Goal: Information Seeking & Learning: Check status

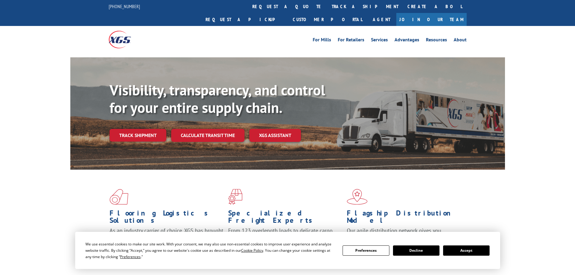
click at [167, 129] on div "Track shipment" at bounding box center [141, 135] width 62 height 13
click at [148, 129] on link "Track shipment" at bounding box center [138, 135] width 57 height 13
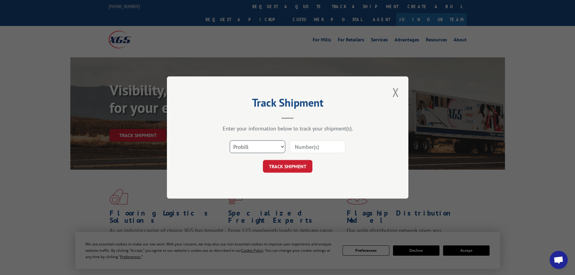
click at [267, 151] on select "Select category... Probill BOL PO" at bounding box center [258, 146] width 56 height 13
click at [246, 146] on select "Select category... Probill BOL PO" at bounding box center [258, 146] width 56 height 13
select select "bol"
click at [230, 140] on select "Select category... Probill BOL PO" at bounding box center [258, 146] width 56 height 13
click at [302, 148] on input at bounding box center [318, 146] width 56 height 13
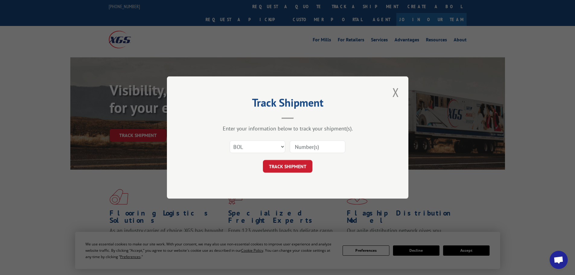
paste input "2823510"
type input "2823510"
click at [306, 166] on button "TRACK SHIPMENT" at bounding box center [288, 166] width 50 height 13
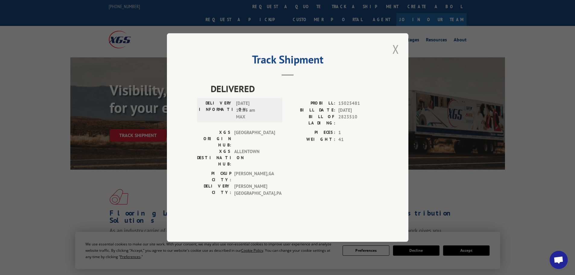
click at [395, 57] on button "Close modal" at bounding box center [396, 49] width 10 height 17
